Goal: Go to known website: Access a specific website the user already knows

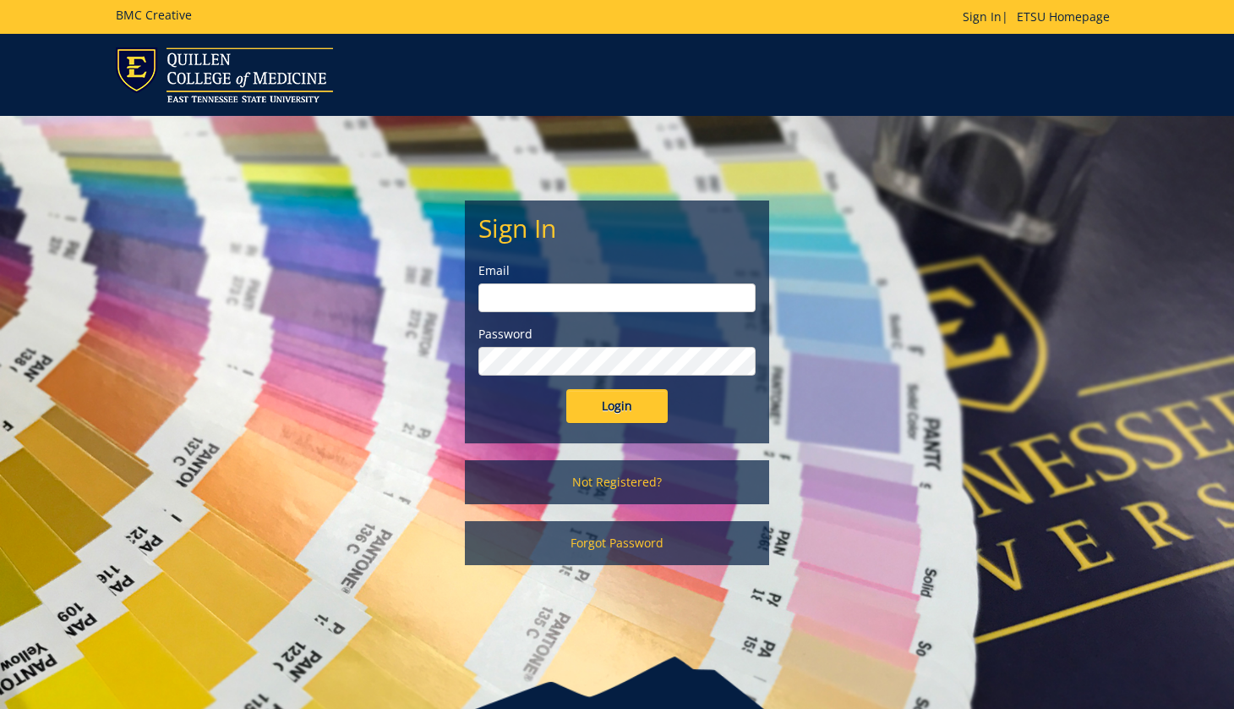
type input "[EMAIL_ADDRESS][DOMAIN_NAME]"
click at [621, 423] on input "Login" at bounding box center [617, 406] width 101 height 34
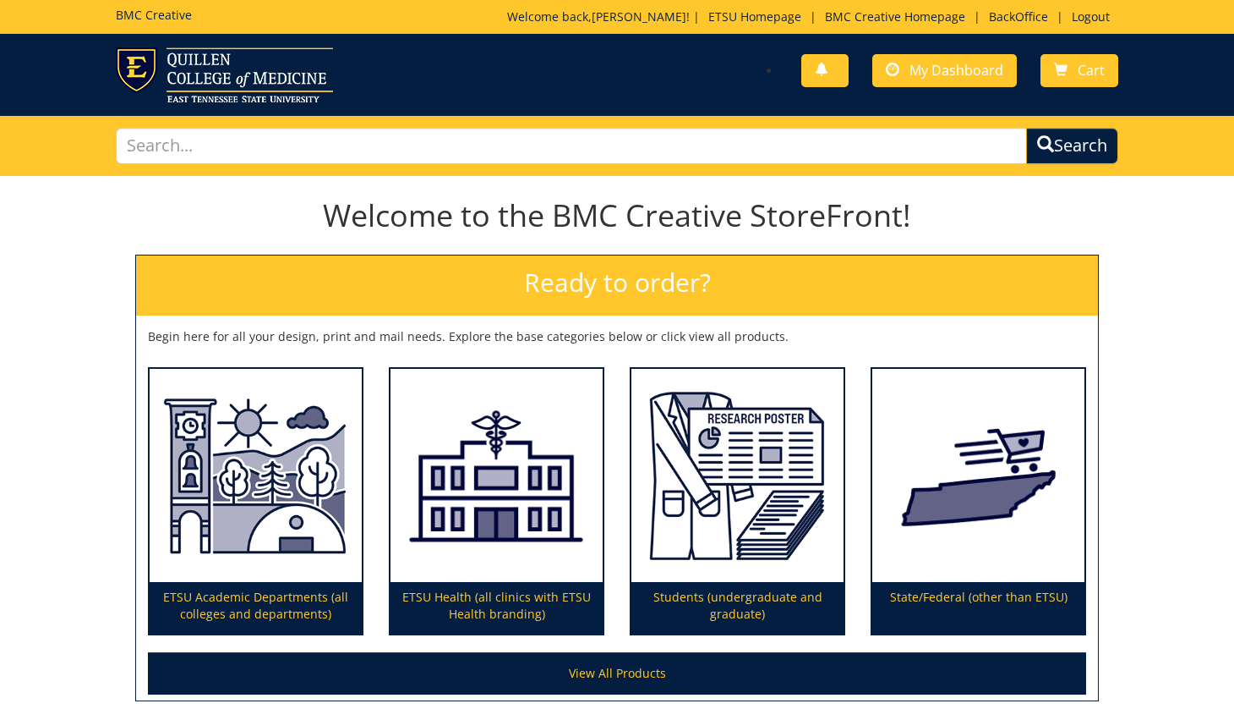
click at [1014, 28] on div "Welcome back, [PERSON_NAME] ! | ETSU Homepage | BMC Creative Homepage | BackOff…" at bounding box center [812, 20] width 611 height 25
click at [1010, 14] on link "BackOffice" at bounding box center [1019, 16] width 76 height 16
